Goal: Task Accomplishment & Management: Manage account settings

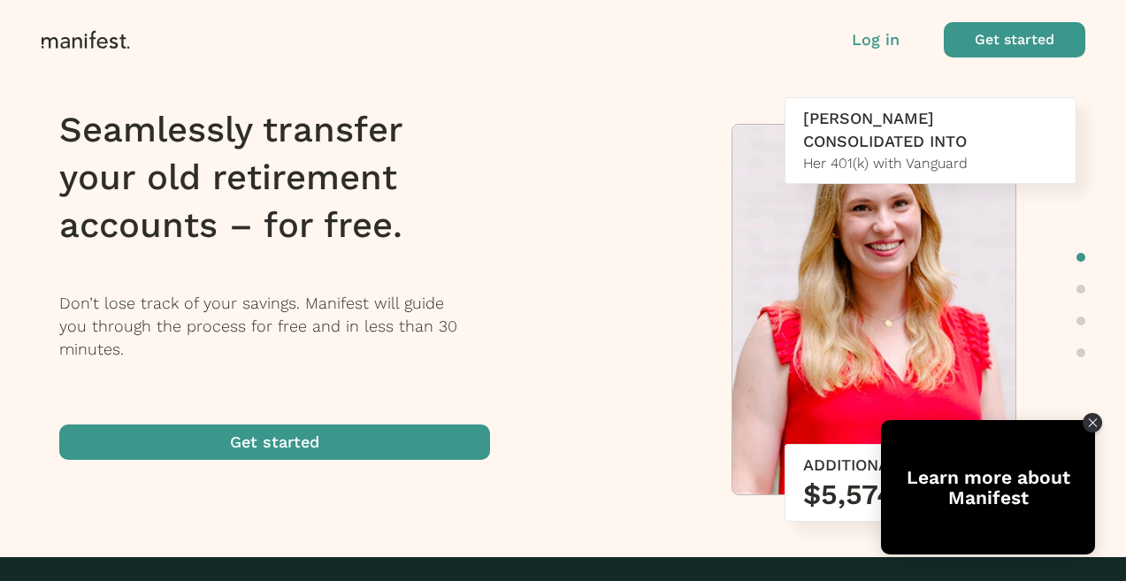
click at [873, 46] on p "Log in" at bounding box center [876, 39] width 48 height 23
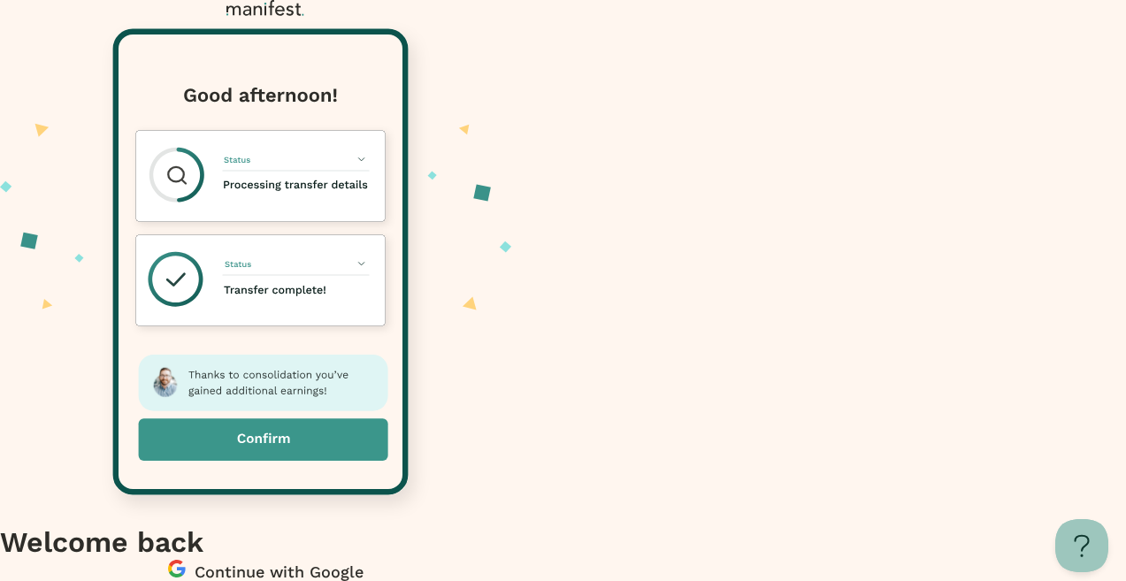
type input "**********"
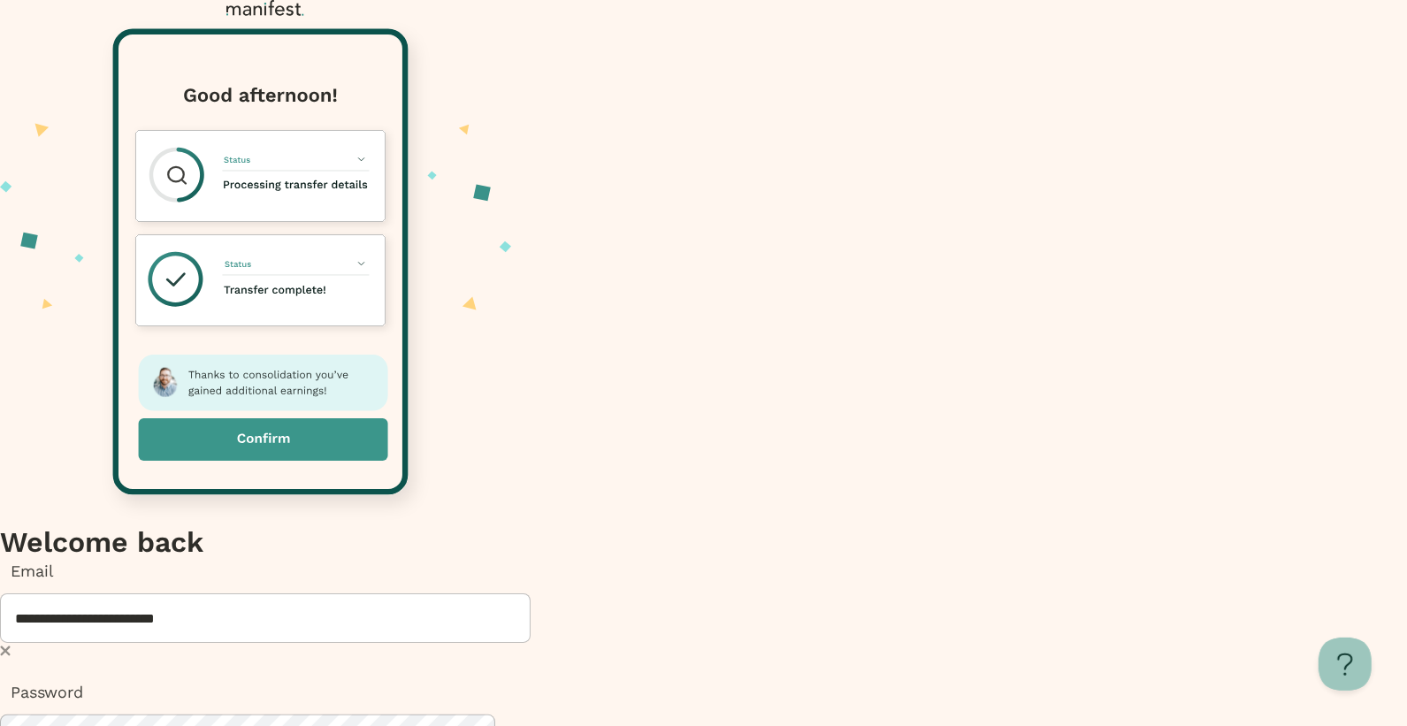
click at [608, 270] on div at bounding box center [703, 262] width 1407 height 524
